Goal: Use online tool/utility: Utilize a website feature to perform a specific function

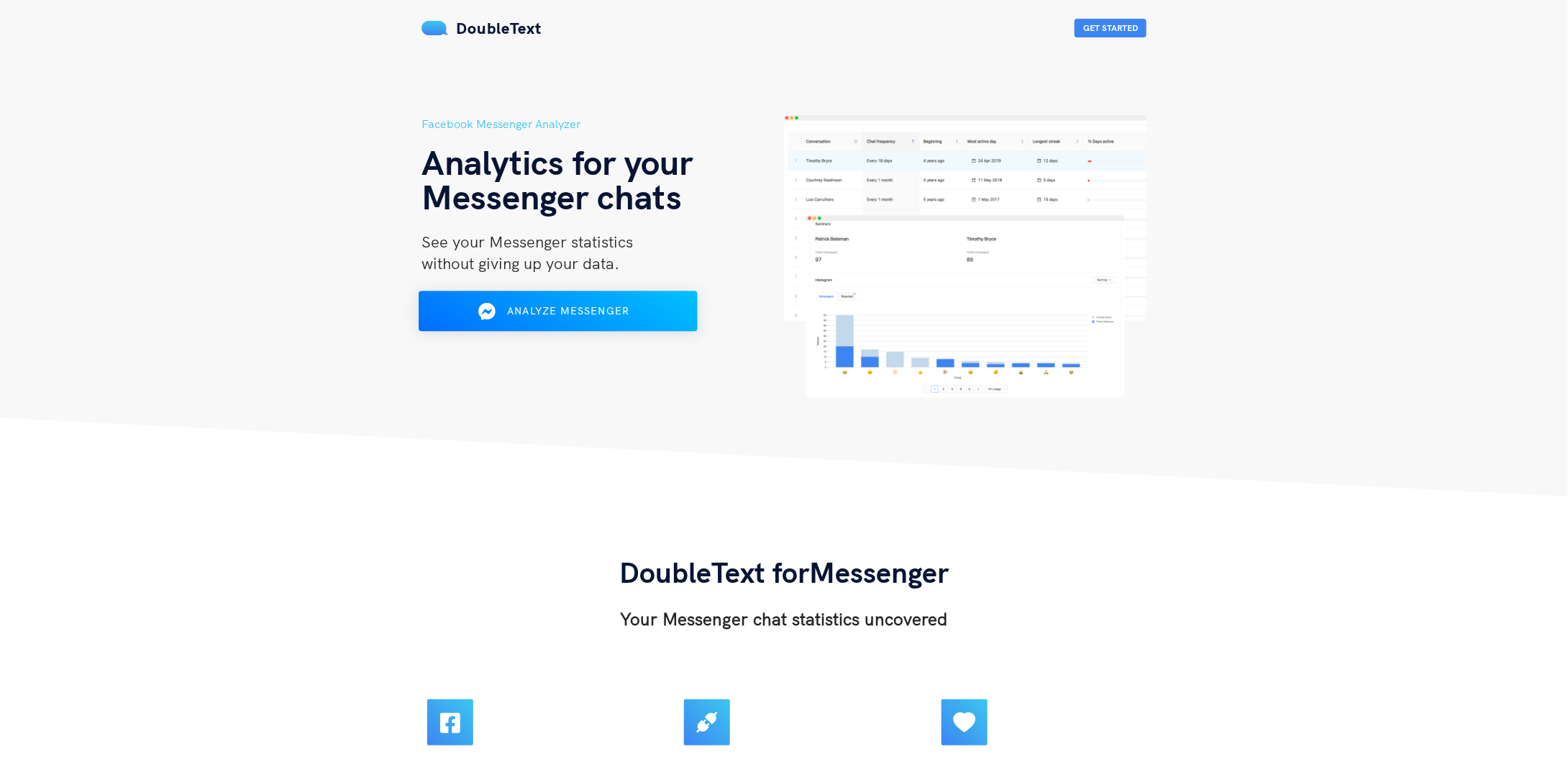
click at [528, 322] on div "Analyze Messenger" at bounding box center [558, 311] width 227 height 23
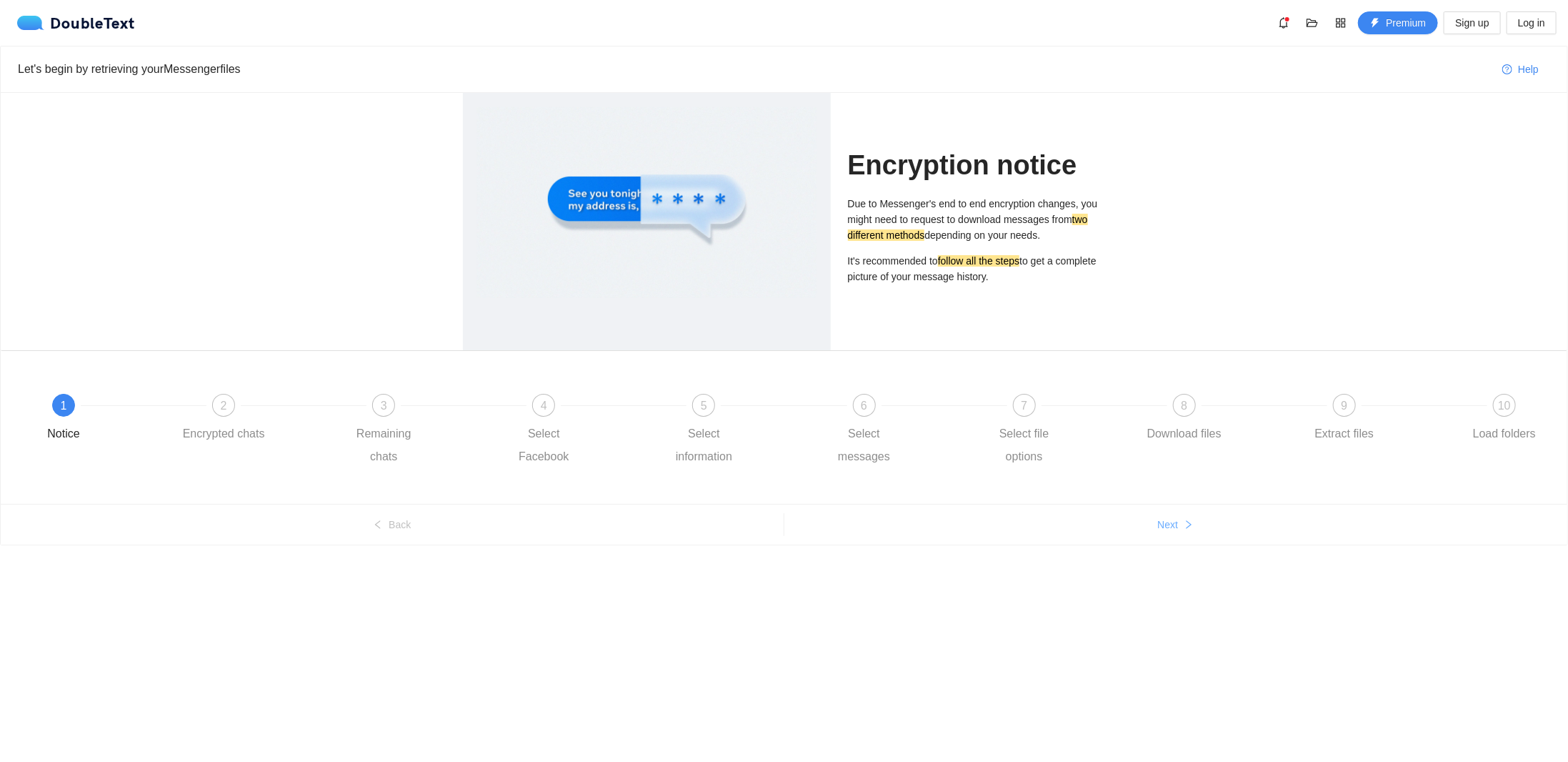
click at [1172, 524] on span "Next" at bounding box center [1167, 524] width 20 height 16
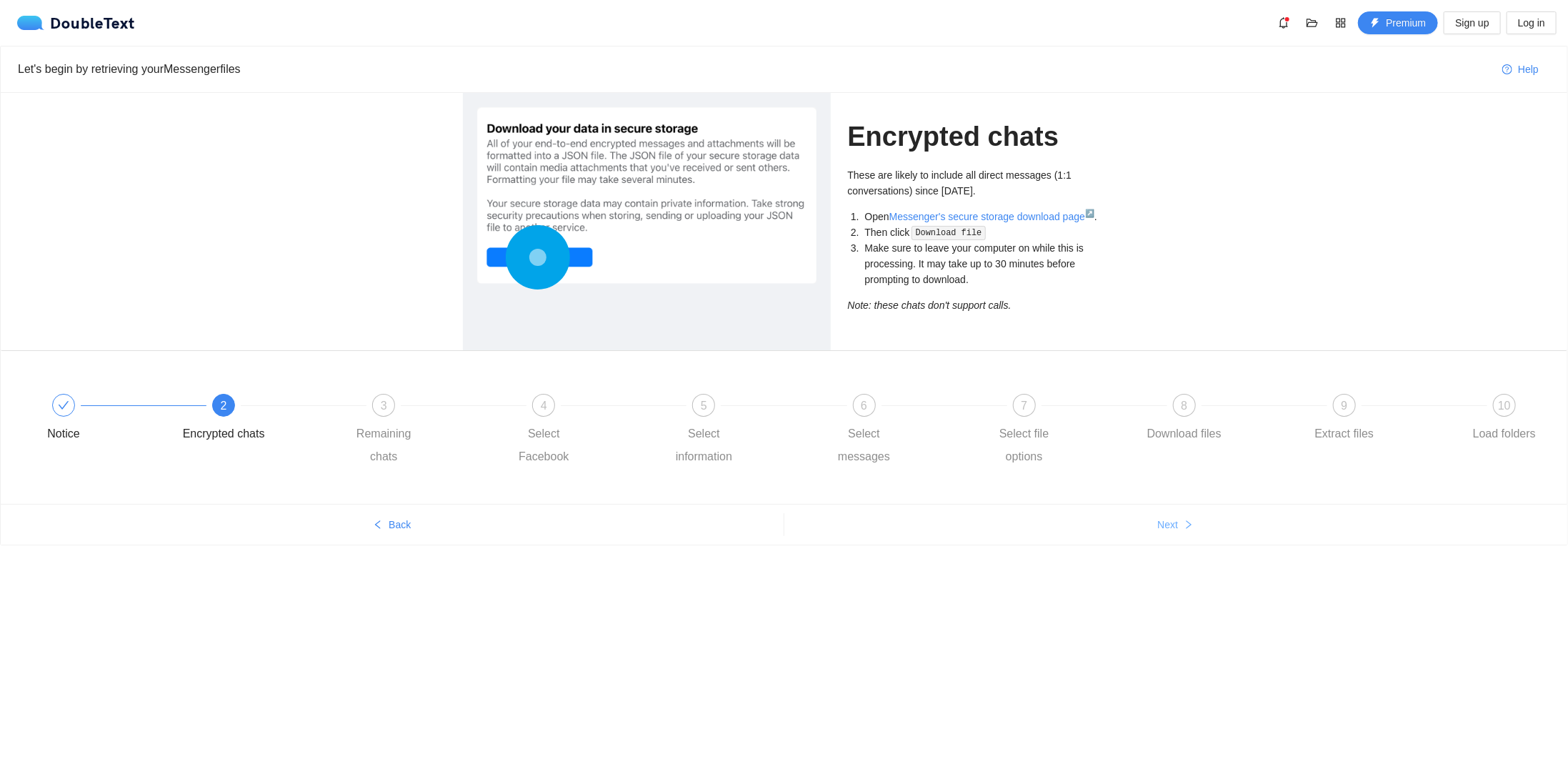
click at [1176, 526] on span "Next" at bounding box center [1167, 524] width 20 height 16
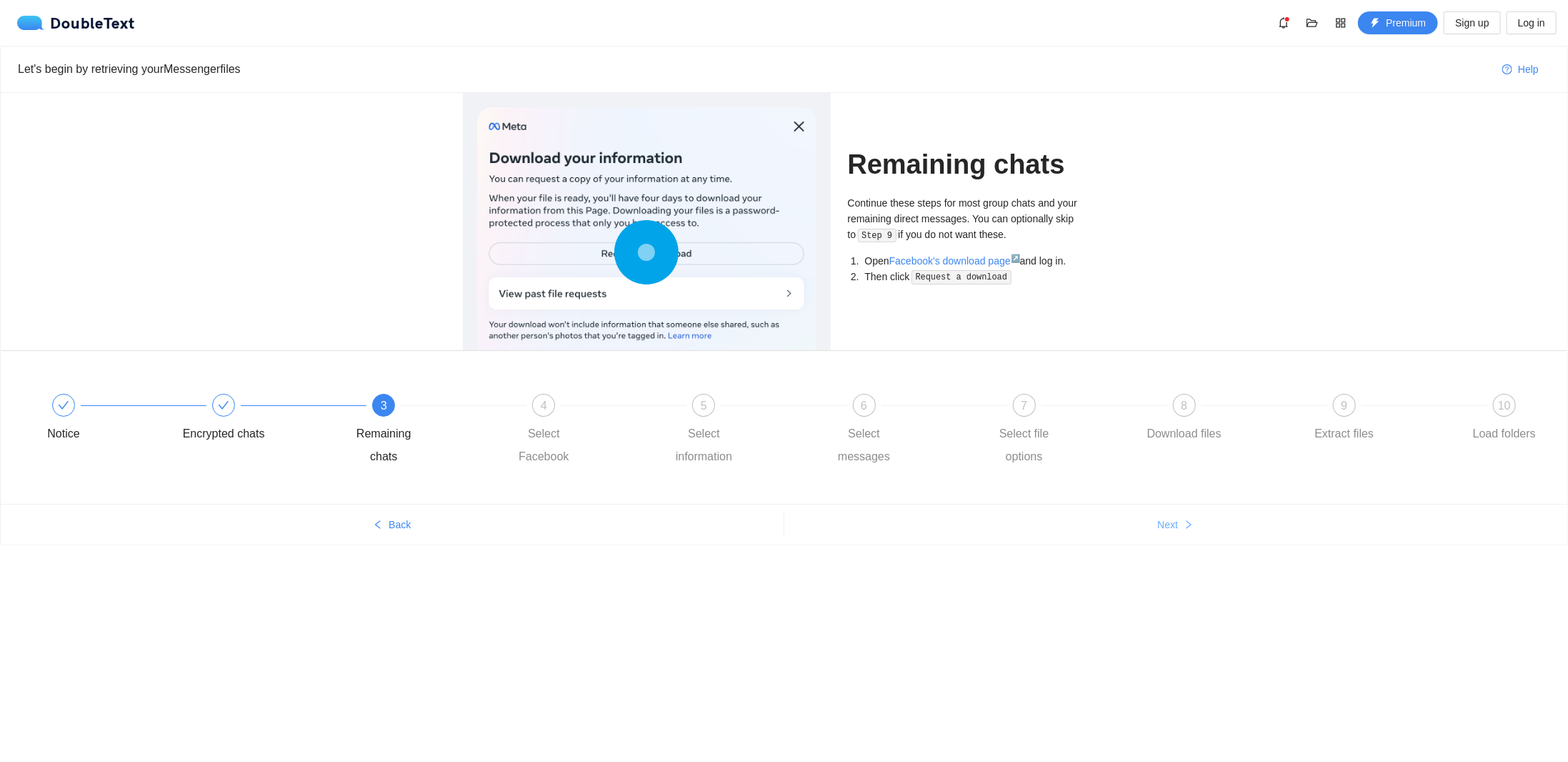
click at [1189, 526] on icon "right" at bounding box center [1189, 524] width 10 height 10
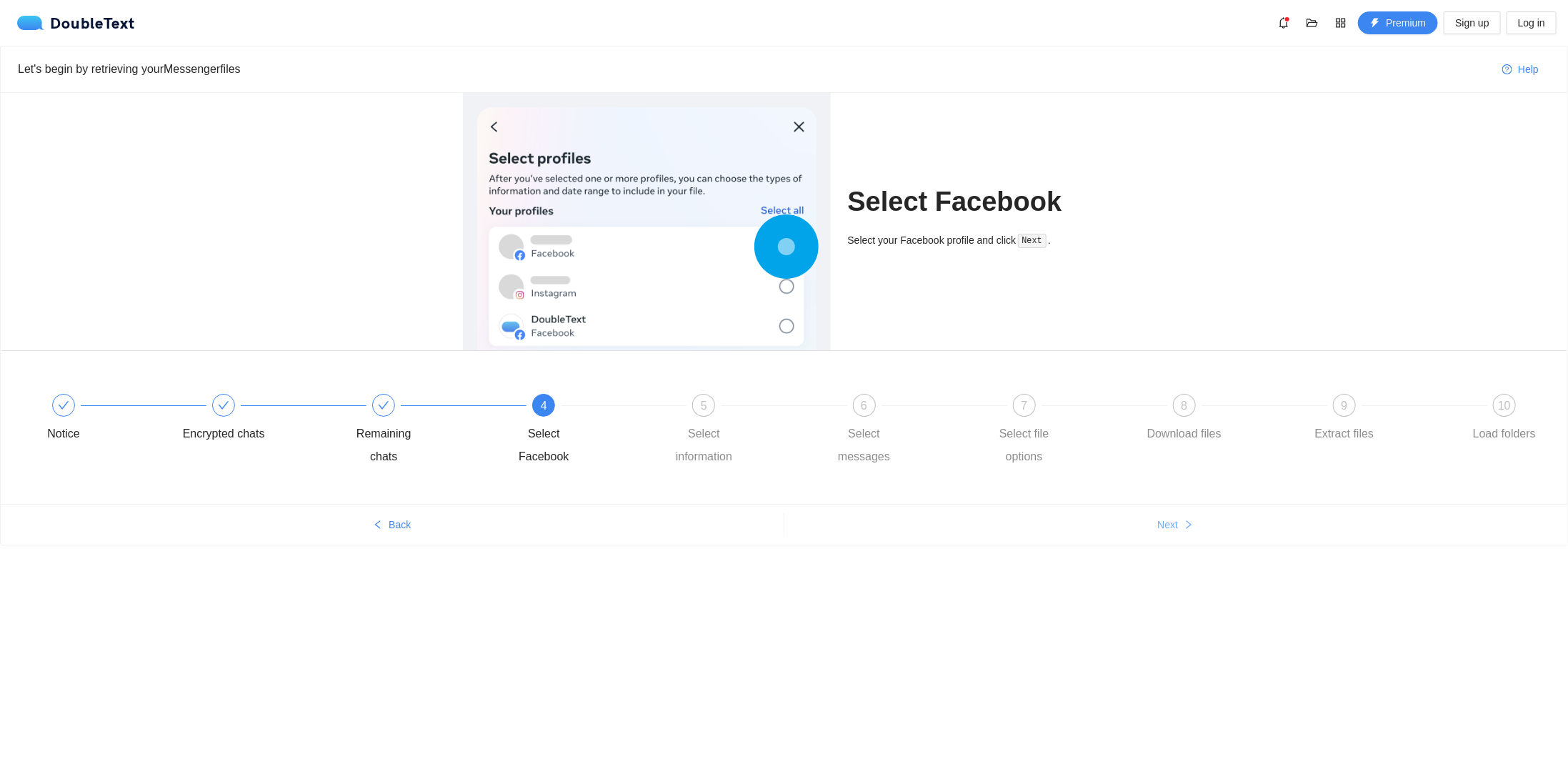
click at [1187, 526] on icon "right" at bounding box center [1188, 524] width 5 height 9
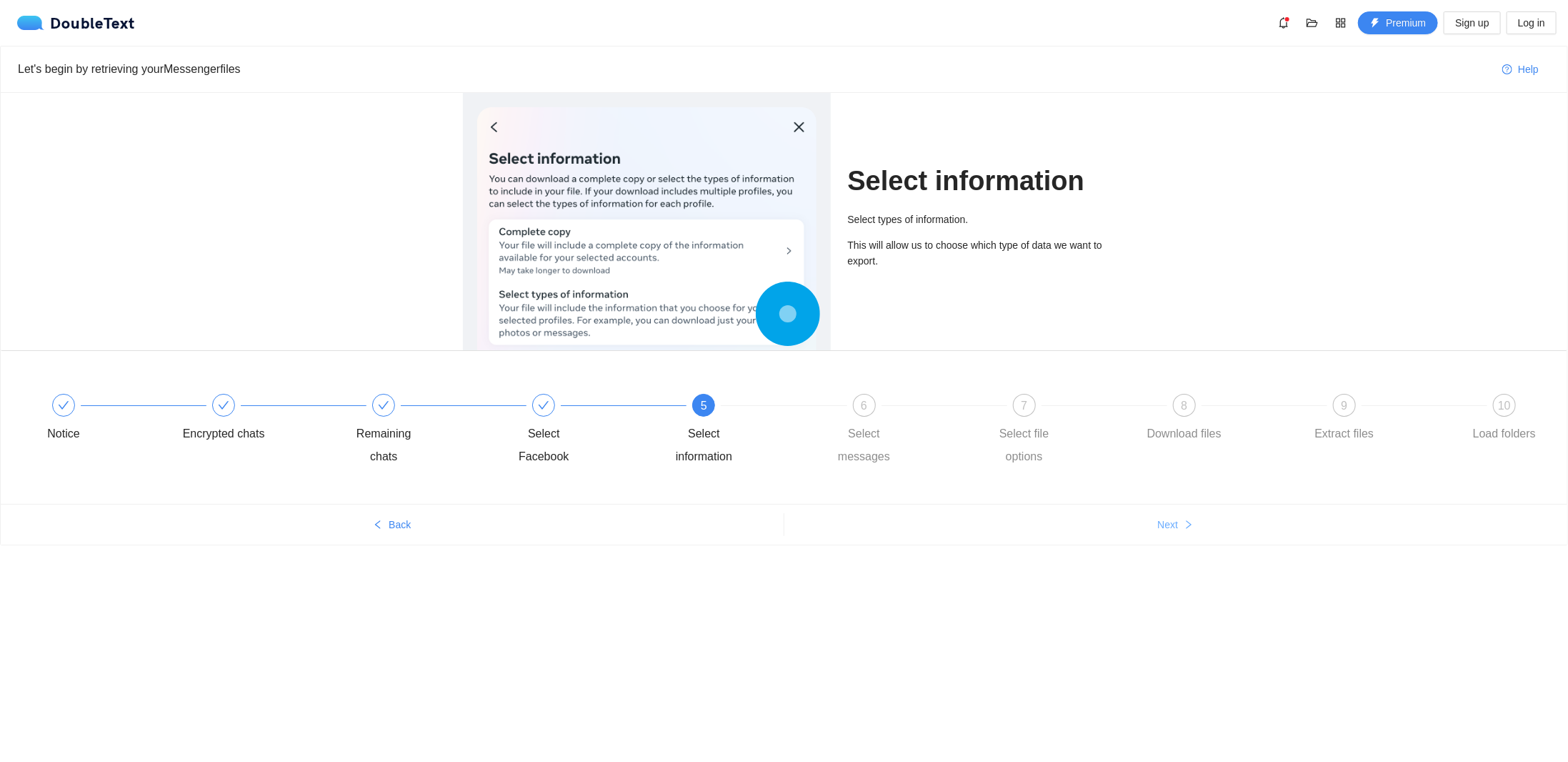
click at [1186, 526] on icon "right" at bounding box center [1189, 524] width 10 height 10
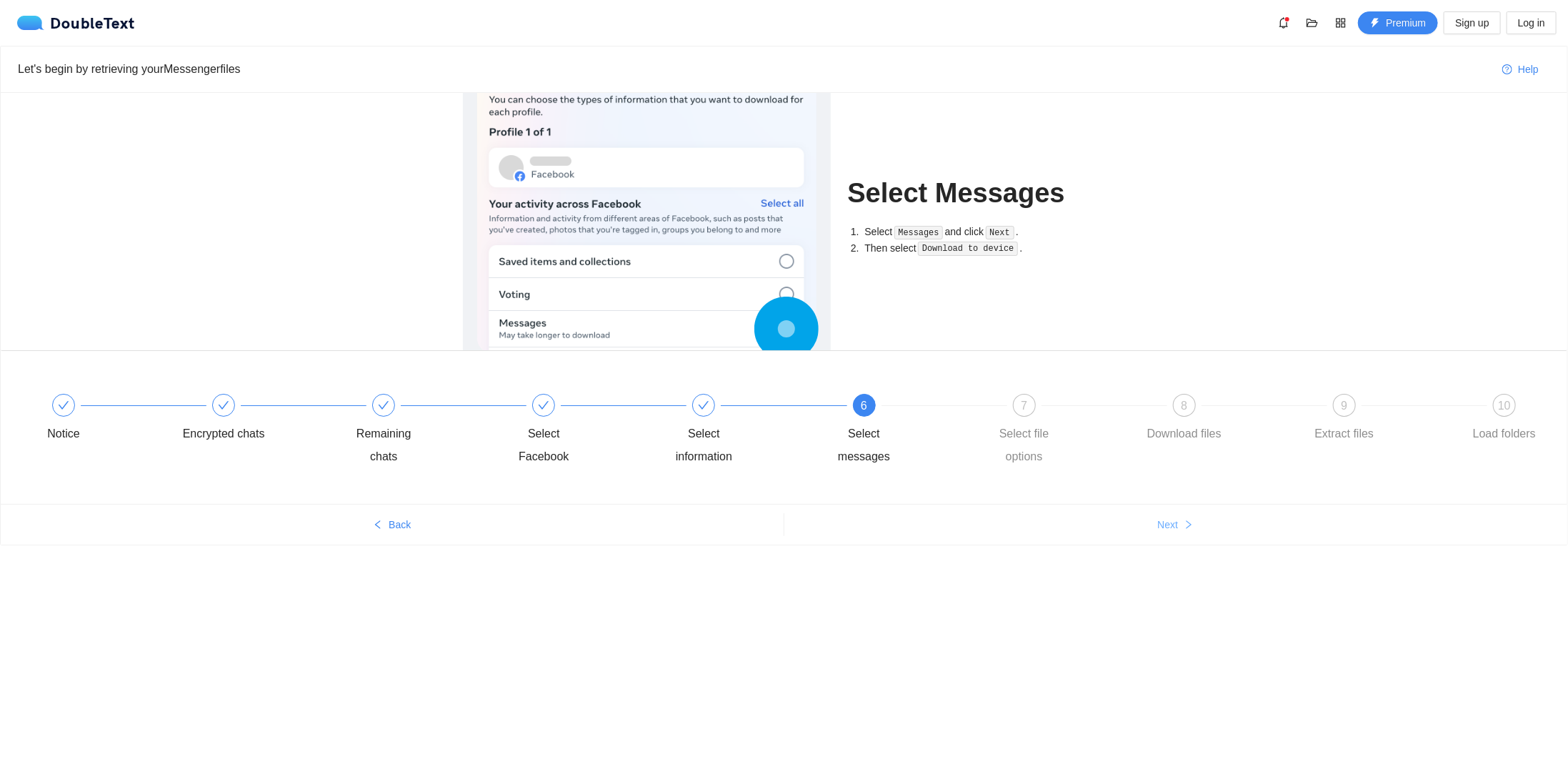
click at [1186, 526] on icon "right" at bounding box center [1189, 524] width 10 height 10
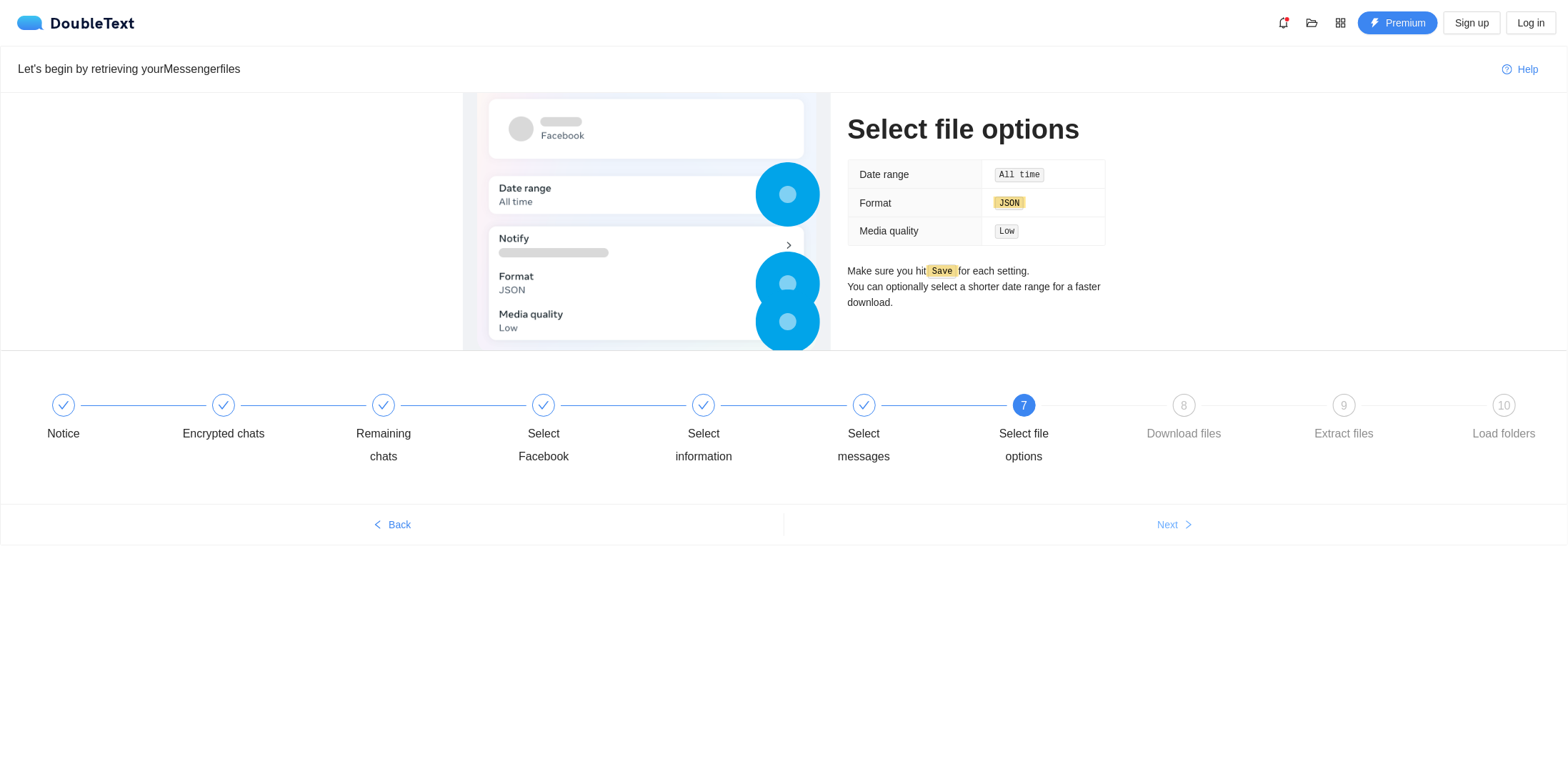
click at [1186, 526] on icon "right" at bounding box center [1189, 524] width 10 height 10
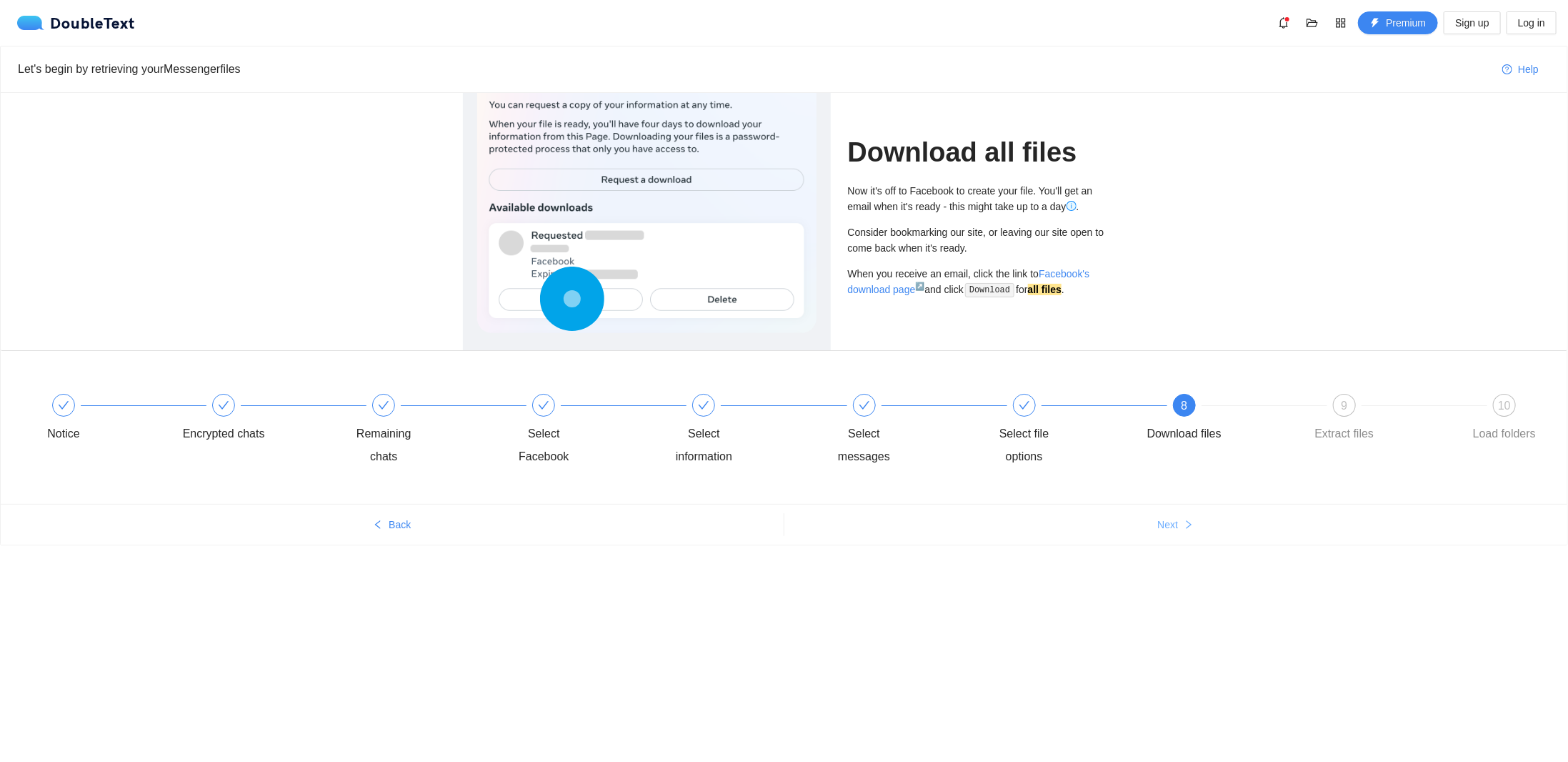
click at [1186, 526] on icon "right" at bounding box center [1189, 524] width 10 height 10
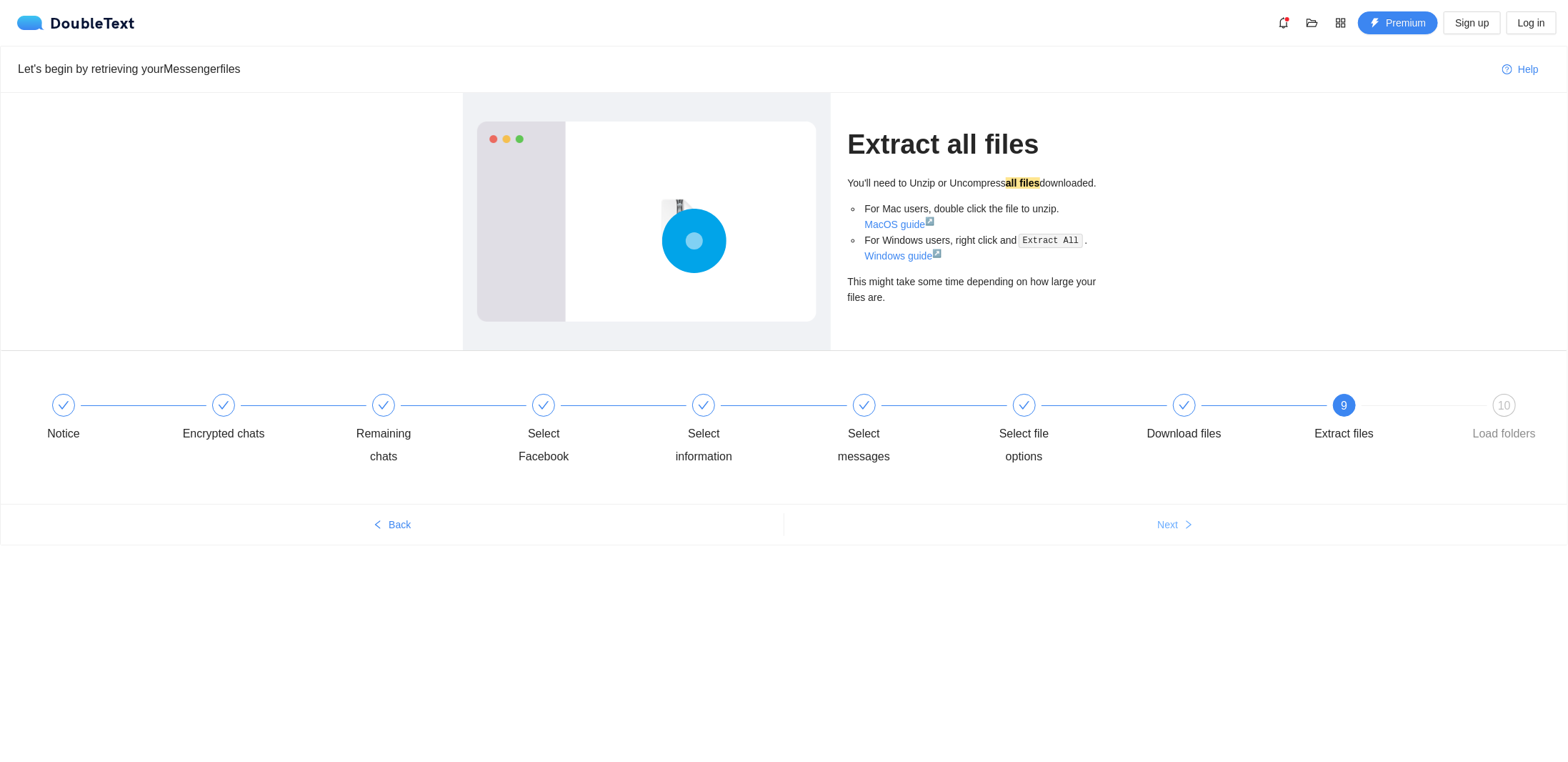
click at [1186, 526] on icon "right" at bounding box center [1189, 524] width 10 height 10
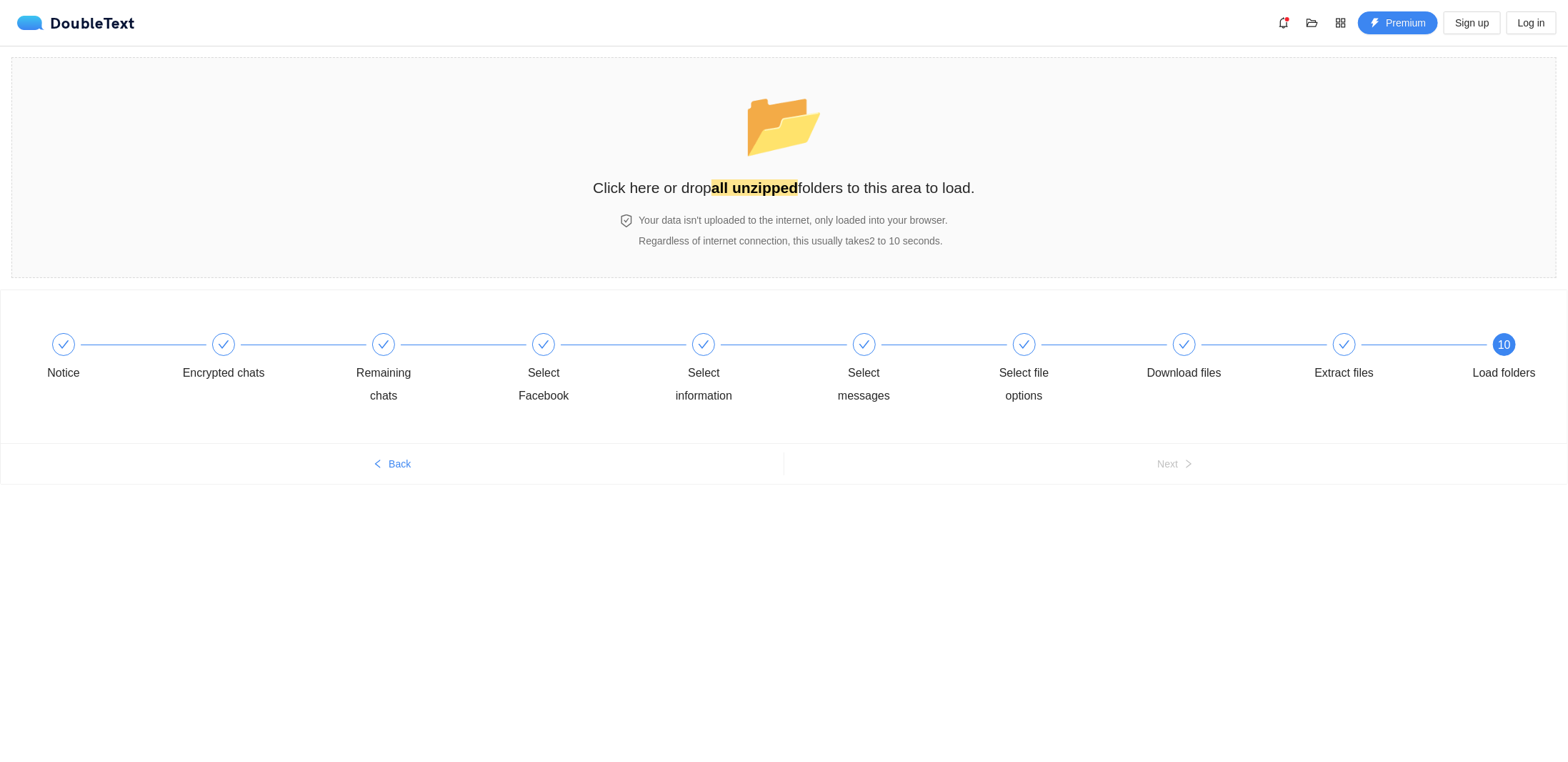
drag, startPoint x: 86, startPoint y: 343, endPoint x: 75, endPoint y: 347, distance: 11.7
click at [85, 344] on div at bounding box center [143, 344] width 160 height 6
